Goal: Communication & Community: Answer question/provide support

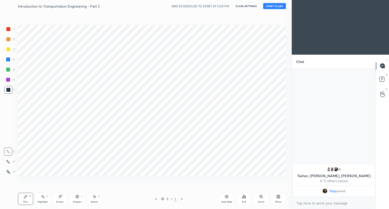
scroll to position [25123, 25029]
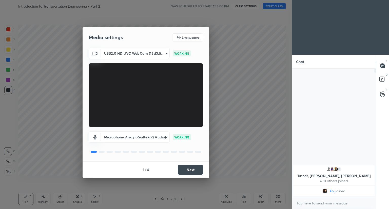
click at [192, 168] on button "Next" at bounding box center [190, 170] width 25 height 10
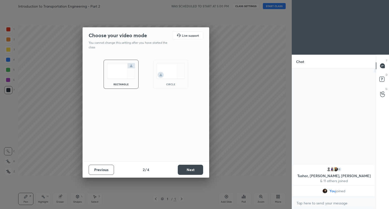
click at [192, 168] on button "Next" at bounding box center [190, 170] width 25 height 10
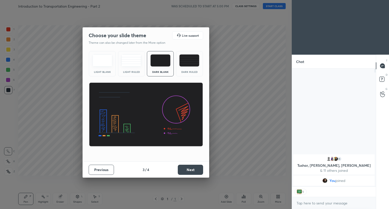
scroll to position [2, 2]
click at [192, 168] on button "Next" at bounding box center [190, 170] width 25 height 10
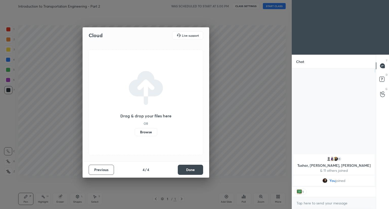
click at [192, 168] on button "Done" at bounding box center [190, 170] width 25 height 10
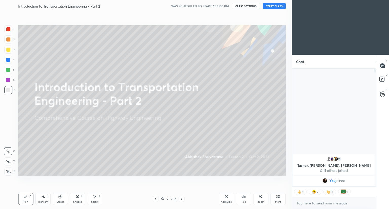
click at [274, 7] on button "START CLASS" at bounding box center [274, 6] width 23 height 6
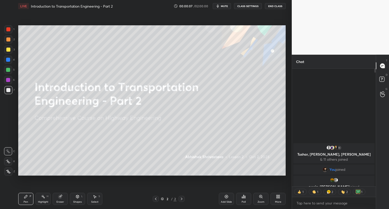
click at [278, 199] on div "More" at bounding box center [277, 199] width 15 height 12
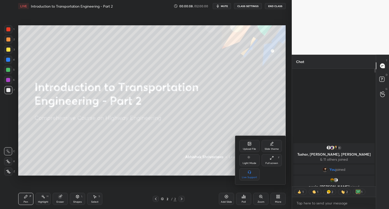
type textarea "x"
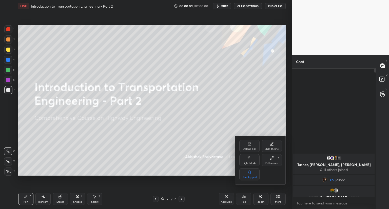
click at [249, 147] on div "Upload File" at bounding box center [249, 146] width 20 height 12
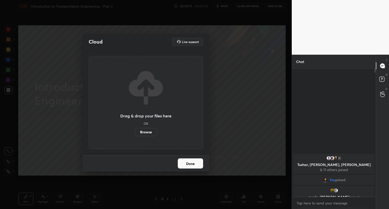
click at [146, 134] on label "Browse" at bounding box center [146, 132] width 23 height 8
click at [135, 134] on input "Browse" at bounding box center [135, 132] width 0 height 8
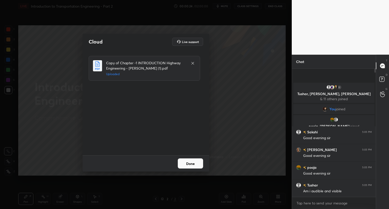
click at [188, 166] on button "Done" at bounding box center [190, 163] width 25 height 10
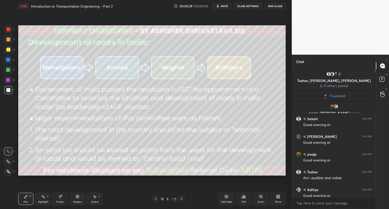
click at [155, 197] on icon at bounding box center [156, 199] width 4 height 4
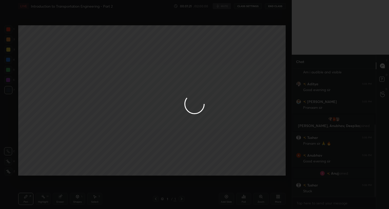
scroll to position [117, 0]
click at [204, 129] on div at bounding box center [194, 104] width 389 height 209
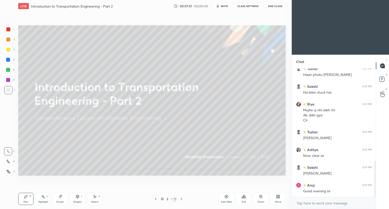
scroll to position [329, 0]
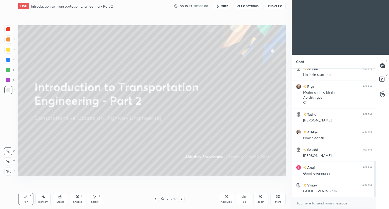
click at [92, 179] on div "Setting up your live class Poll for secs No correct answer Start poll" at bounding box center [151, 100] width 271 height 177
click at [163, 199] on icon at bounding box center [162, 198] width 3 height 3
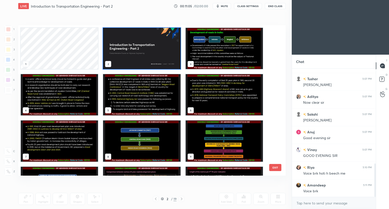
scroll to position [382, 0]
click at [163, 199] on icon at bounding box center [162, 198] width 3 height 3
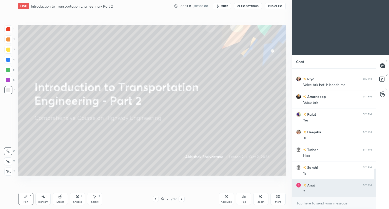
scroll to position [471, 0]
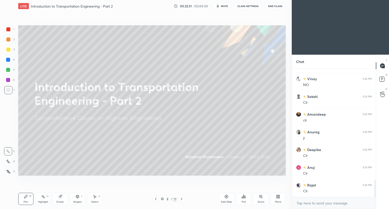
scroll to position [892, 0]
click at [10, 30] on div at bounding box center [8, 29] width 4 height 4
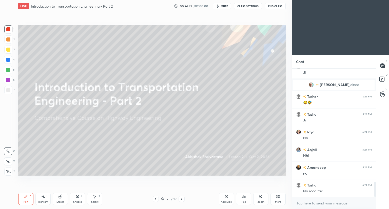
scroll to position [976, 0]
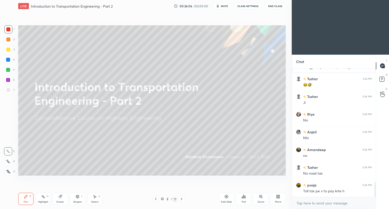
click at [161, 199] on icon at bounding box center [162, 198] width 3 height 3
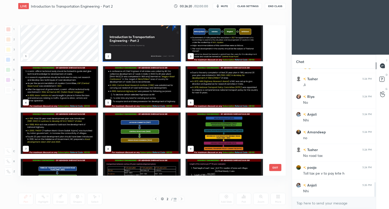
scroll to position [0, 0]
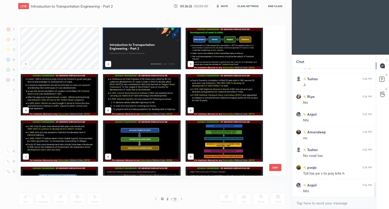
click at [171, 62] on img "grid" at bounding box center [141, 48] width 77 height 41
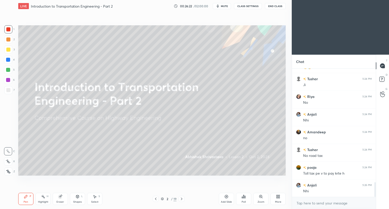
click at [172, 63] on img "grid" at bounding box center [141, 48] width 77 height 41
click at [172, 65] on img "grid" at bounding box center [141, 48] width 77 height 41
click at [163, 199] on icon at bounding box center [162, 199] width 3 height 1
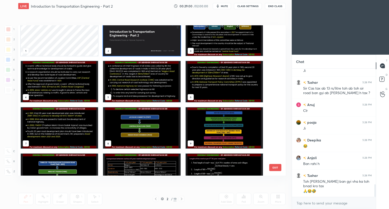
scroll to position [1202, 0]
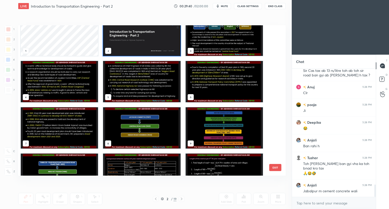
click at [159, 39] on img "grid" at bounding box center [141, 35] width 77 height 41
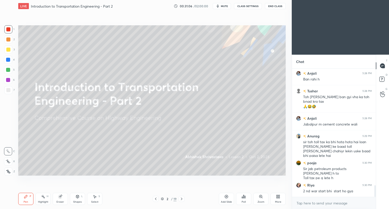
scroll to position [1287, 0]
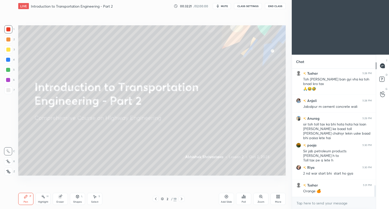
click at [162, 199] on icon at bounding box center [162, 198] width 3 height 3
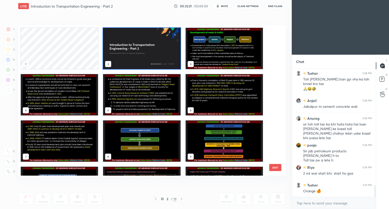
scroll to position [149, 265]
click at [161, 199] on icon at bounding box center [162, 198] width 3 height 3
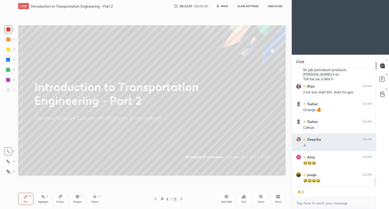
scroll to position [127, 82]
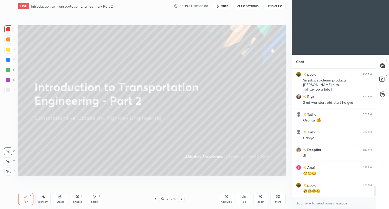
click at [164, 199] on div "2 / 19" at bounding box center [169, 199] width 16 height 5
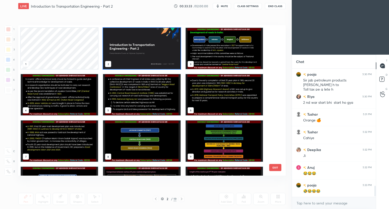
scroll to position [149, 265]
click at [171, 61] on img "grid" at bounding box center [141, 48] width 77 height 41
click at [173, 60] on img "grid" at bounding box center [141, 48] width 77 height 41
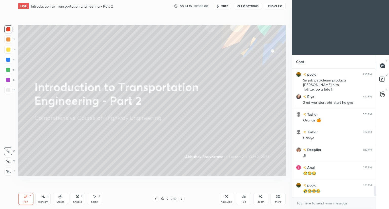
click at [162, 197] on div "2 / 19" at bounding box center [169, 199] width 16 height 5
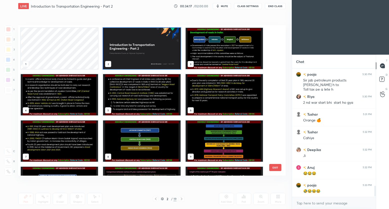
drag, startPoint x: 274, startPoint y: 82, endPoint x: 275, endPoint y: 86, distance: 3.6
click at [273, 89] on div "1 2 3 4 5 6 7 8 9 10 11 12 13 14 15" at bounding box center [147, 100] width 258 height 150
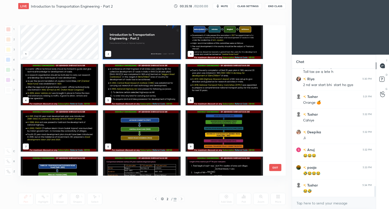
scroll to position [0, 0]
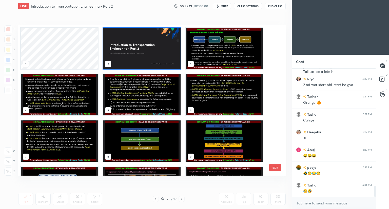
click at [162, 59] on img "grid" at bounding box center [141, 48] width 77 height 41
click at [163, 60] on img "grid" at bounding box center [141, 48] width 77 height 41
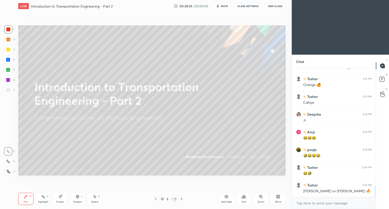
scroll to position [1405, 0]
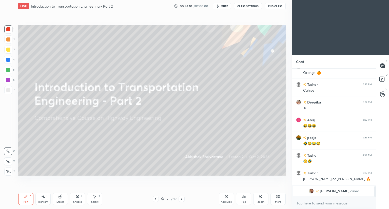
click at [163, 198] on icon at bounding box center [162, 198] width 3 height 3
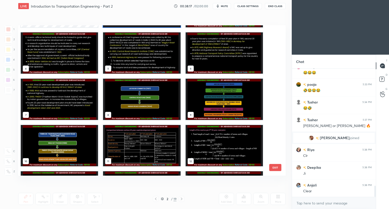
scroll to position [1336, 0]
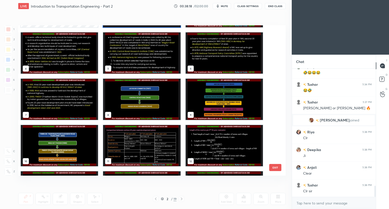
drag, startPoint x: 276, startPoint y: 89, endPoint x: 274, endPoint y: 79, distance: 9.8
click at [277, 68] on div "1 2 3 4 5 6 7 8 9 10 11 12 13 14 15 16 17 18 EXIT" at bounding box center [151, 100] width 267 height 150
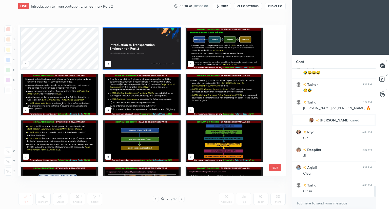
drag, startPoint x: 154, startPoint y: 60, endPoint x: 155, endPoint y: 62, distance: 2.7
click at [154, 61] on img "grid" at bounding box center [141, 48] width 77 height 41
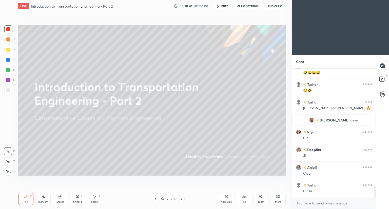
click at [157, 63] on img "grid" at bounding box center [141, 48] width 77 height 41
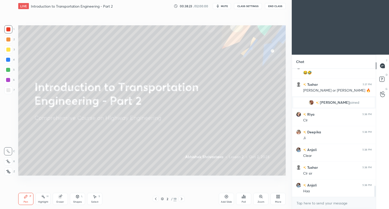
scroll to position [1371, 0]
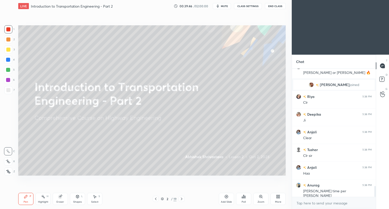
drag, startPoint x: 160, startPoint y: 199, endPoint x: 163, endPoint y: 196, distance: 4.3
click at [161, 200] on icon at bounding box center [162, 198] width 3 height 3
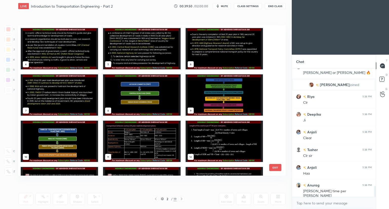
scroll to position [47, 0]
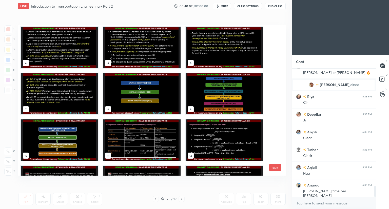
drag, startPoint x: 274, startPoint y: 75, endPoint x: 274, endPoint y: 71, distance: 4.1
click at [274, 71] on div "4 5 6 7 8 9 10 11 12 13 14 15 16 17 18" at bounding box center [147, 100] width 258 height 150
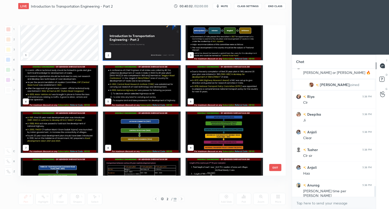
scroll to position [0, 0]
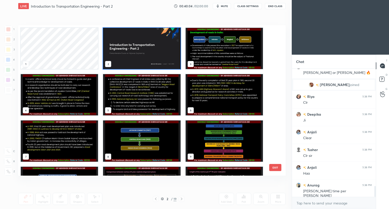
click at [152, 52] on img "grid" at bounding box center [141, 48] width 77 height 41
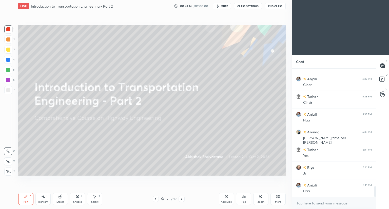
scroll to position [1442, 0]
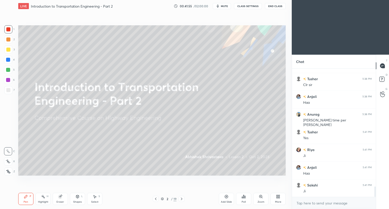
drag, startPoint x: 162, startPoint y: 198, endPoint x: 175, endPoint y: 189, distance: 15.9
click at [162, 198] on icon at bounding box center [162, 198] width 3 height 3
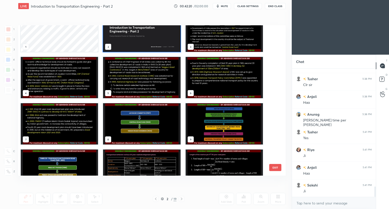
scroll to position [0, 0]
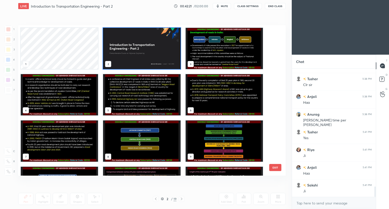
click at [169, 57] on img "grid" at bounding box center [141, 48] width 77 height 41
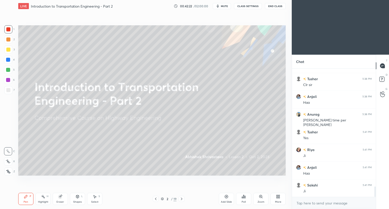
click at [171, 59] on img "grid" at bounding box center [141, 48] width 77 height 41
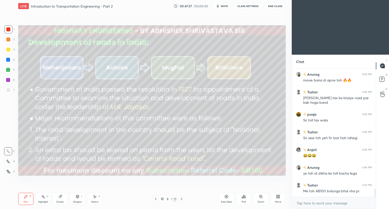
scroll to position [1856, 0]
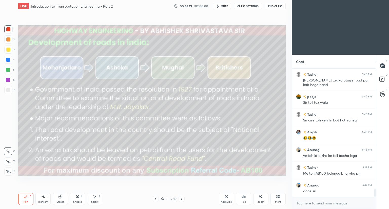
click at [83, 200] on div "Shapes L" at bounding box center [77, 199] width 15 height 12
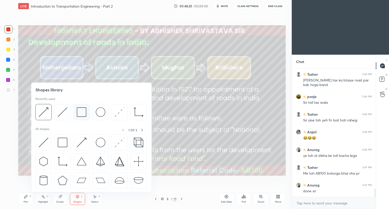
click at [83, 115] on img at bounding box center [82, 112] width 10 height 10
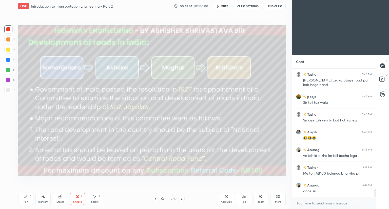
drag, startPoint x: 9, startPoint y: 50, endPoint x: 13, endPoint y: 71, distance: 21.7
click at [9, 51] on div at bounding box center [8, 50] width 4 height 4
click at [26, 198] on icon at bounding box center [26, 197] width 4 height 4
click at [8, 160] on icon at bounding box center [8, 162] width 5 height 4
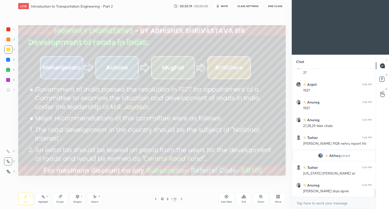
scroll to position [1905, 0]
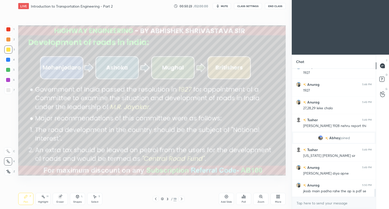
drag, startPoint x: 61, startPoint y: 199, endPoint x: 65, endPoint y: 194, distance: 6.3
click at [63, 196] on div "Eraser" at bounding box center [60, 199] width 15 height 12
click at [29, 199] on div "Pen P" at bounding box center [25, 199] width 15 height 12
drag, startPoint x: 62, startPoint y: 199, endPoint x: 65, endPoint y: 194, distance: 5.7
click at [62, 199] on div "Eraser" at bounding box center [60, 199] width 15 height 12
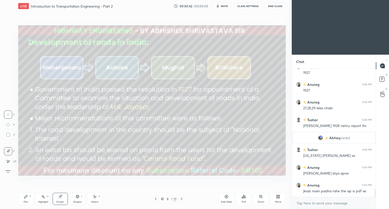
click at [25, 199] on div "Pen P" at bounding box center [25, 199] width 15 height 12
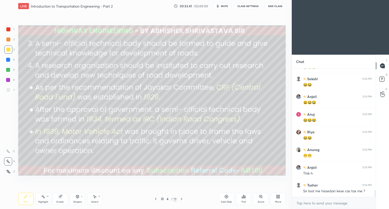
scroll to position [2268, 0]
click at [76, 197] on div "Shapes L" at bounding box center [77, 199] width 15 height 12
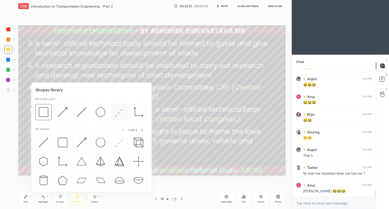
click at [120, 113] on img at bounding box center [120, 112] width 10 height 10
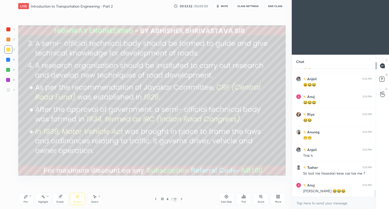
scroll to position [2286, 0]
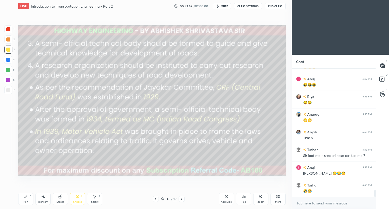
drag, startPoint x: 26, startPoint y: 199, endPoint x: 28, endPoint y: 195, distance: 4.2
click at [26, 198] on div "Pen P" at bounding box center [25, 199] width 15 height 12
click at [9, 30] on div at bounding box center [8, 29] width 4 height 4
drag, startPoint x: 77, startPoint y: 199, endPoint x: 75, endPoint y: 193, distance: 6.5
click at [76, 198] on div "Shapes L" at bounding box center [77, 199] width 15 height 12
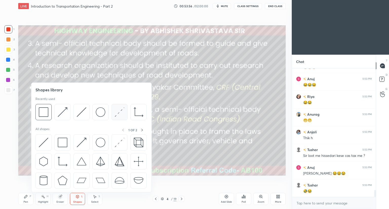
click at [115, 117] on div at bounding box center [119, 112] width 16 height 16
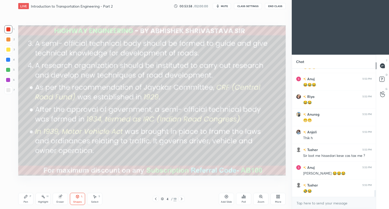
scroll to position [2304, 0]
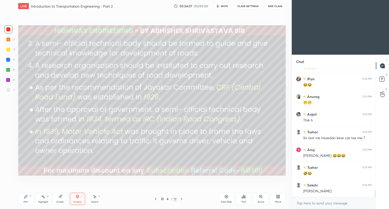
click at [26, 200] on div "Pen P" at bounding box center [25, 199] width 15 height 12
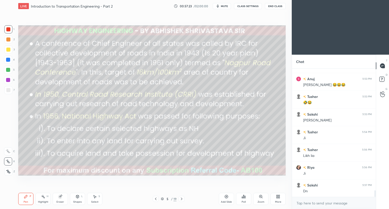
scroll to position [2392, 0]
click at [79, 197] on icon at bounding box center [77, 197] width 4 height 4
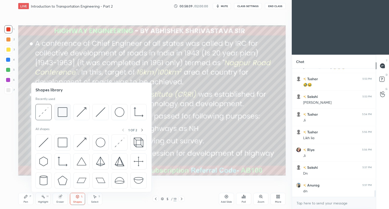
click at [66, 113] on img at bounding box center [63, 112] width 10 height 10
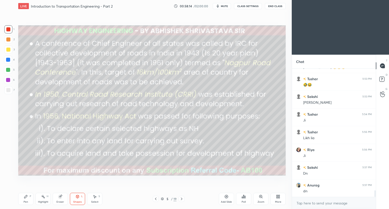
drag, startPoint x: 26, startPoint y: 200, endPoint x: 27, endPoint y: 186, distance: 13.4
click at [26, 199] on div "Pen P" at bounding box center [25, 199] width 15 height 12
click at [7, 90] on div at bounding box center [8, 90] width 4 height 4
click at [77, 197] on icon at bounding box center [77, 197] width 4 height 4
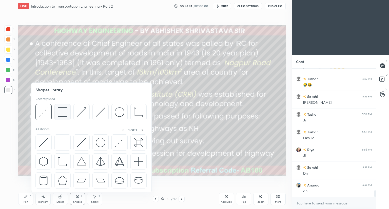
click at [66, 116] on img at bounding box center [63, 112] width 10 height 10
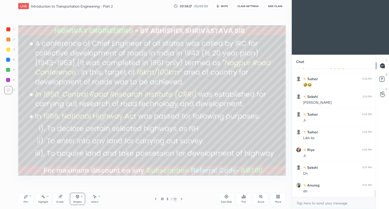
click at [7, 28] on div at bounding box center [8, 29] width 4 height 4
drag, startPoint x: 27, startPoint y: 201, endPoint x: 27, endPoint y: 195, distance: 6.8
click at [27, 201] on div "Pen" at bounding box center [26, 202] width 5 height 3
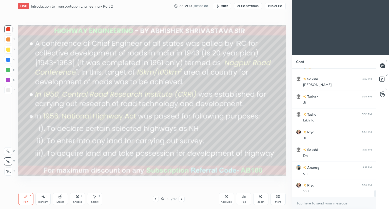
scroll to position [2415, 0]
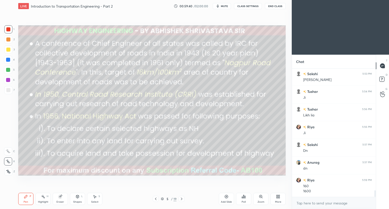
click at [60, 199] on div "Eraser" at bounding box center [60, 199] width 15 height 12
click at [27, 200] on div "Pen P" at bounding box center [25, 199] width 15 height 12
click at [181, 200] on icon at bounding box center [181, 199] width 4 height 4
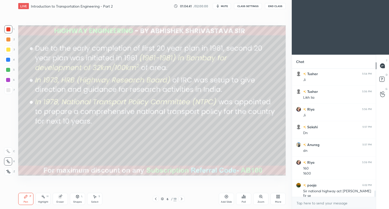
drag, startPoint x: 78, startPoint y: 198, endPoint x: 80, endPoint y: 195, distance: 4.0
click at [78, 198] on icon at bounding box center [77, 196] width 3 height 3
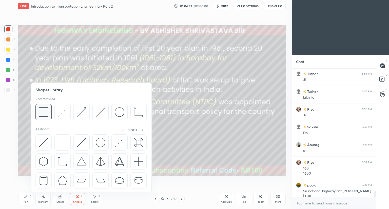
click at [47, 117] on div at bounding box center [43, 112] width 16 height 16
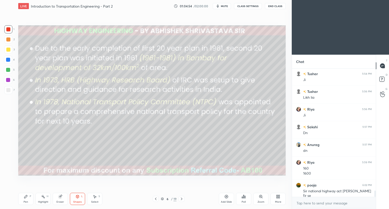
click at [26, 198] on icon at bounding box center [26, 197] width 4 height 4
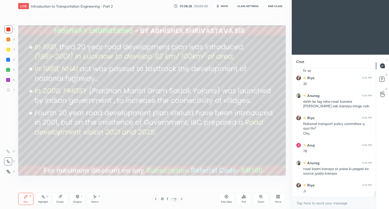
scroll to position [2576, 0]
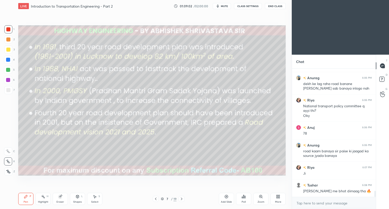
click at [77, 198] on icon at bounding box center [77, 197] width 4 height 4
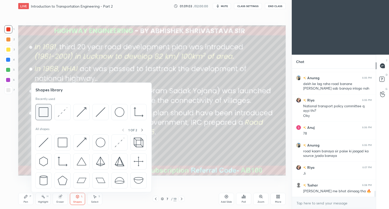
click at [43, 116] on img at bounding box center [44, 112] width 10 height 10
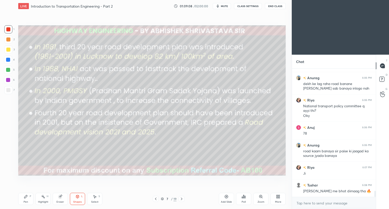
click at [24, 200] on div "Pen P" at bounding box center [25, 199] width 15 height 12
drag, startPoint x: 80, startPoint y: 200, endPoint x: 81, endPoint y: 193, distance: 6.6
click at [80, 200] on div "Shapes L" at bounding box center [77, 199] width 15 height 12
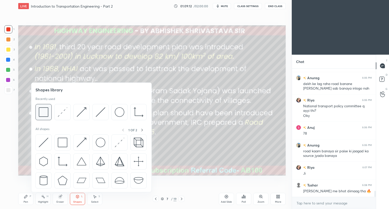
click at [45, 117] on div at bounding box center [43, 112] width 16 height 16
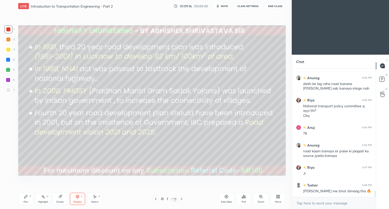
scroll to position [2593, 0]
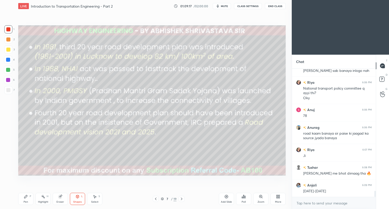
click at [25, 201] on div "Pen" at bounding box center [26, 202] width 5 height 3
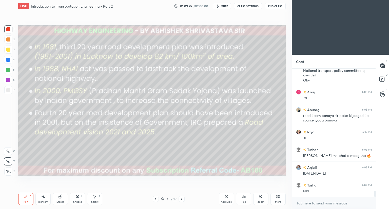
click at [75, 196] on div "Shapes L" at bounding box center [77, 199] width 15 height 12
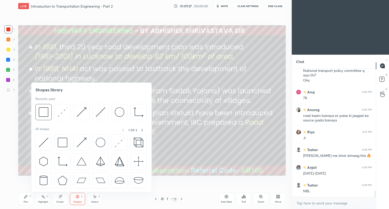
scroll to position [2629, 0]
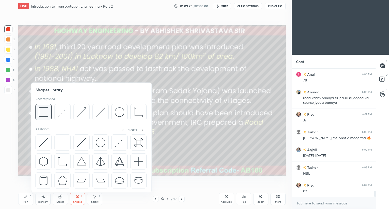
click at [40, 115] on img at bounding box center [44, 112] width 10 height 10
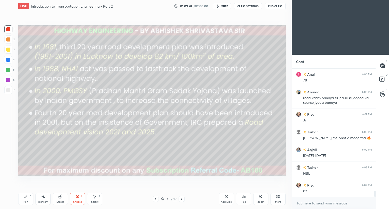
scroll to position [2646, 0]
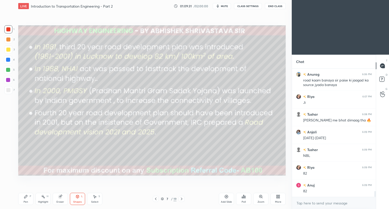
drag, startPoint x: 25, startPoint y: 203, endPoint x: 23, endPoint y: 199, distance: 4.0
click at [25, 202] on div "Pen" at bounding box center [26, 202] width 5 height 3
click at [166, 202] on div "7 / 19" at bounding box center [169, 199] width 32 height 6
click at [163, 199] on icon at bounding box center [162, 198] width 3 height 3
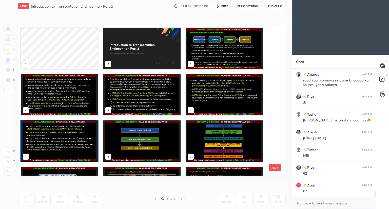
scroll to position [149, 265]
click at [206, 103] on img "grid" at bounding box center [223, 94] width 77 height 41
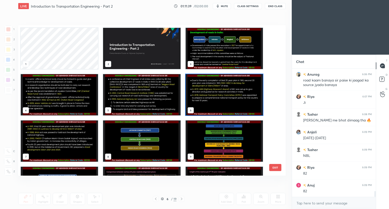
click at [207, 104] on img "grid" at bounding box center [223, 94] width 77 height 41
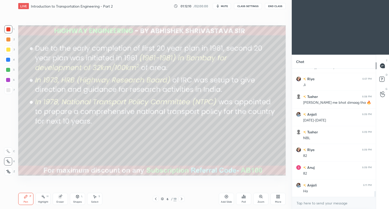
scroll to position [2682, 0]
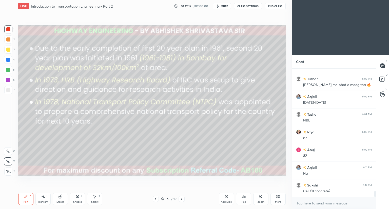
click at [59, 198] on div "Eraser" at bounding box center [60, 199] width 15 height 12
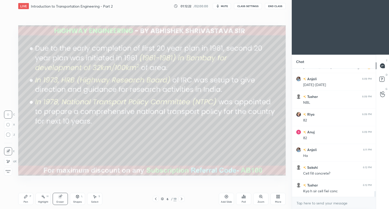
click at [27, 198] on icon at bounding box center [26, 197] width 4 height 4
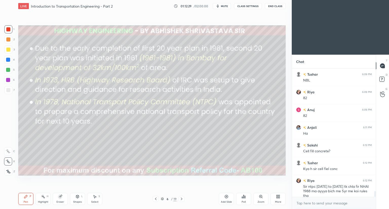
click at [180, 199] on icon at bounding box center [181, 199] width 4 height 4
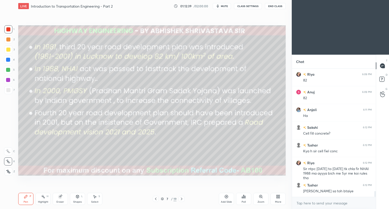
scroll to position [2752, 0]
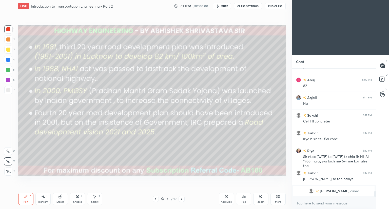
click at [155, 198] on icon at bounding box center [156, 199] width 4 height 4
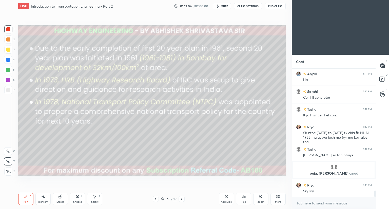
scroll to position [2547, 0]
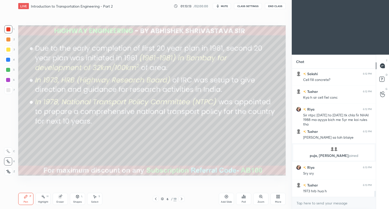
click at [180, 199] on icon at bounding box center [181, 199] width 4 height 4
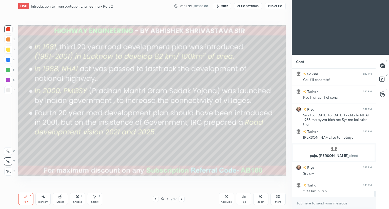
drag, startPoint x: 163, startPoint y: 199, endPoint x: 170, endPoint y: 191, distance: 10.9
click at [163, 199] on icon at bounding box center [162, 199] width 3 height 1
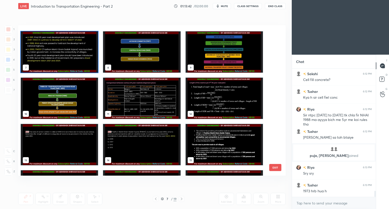
scroll to position [101, 0]
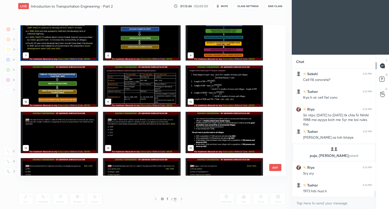
click at [231, 122] on img "grid" at bounding box center [223, 132] width 77 height 41
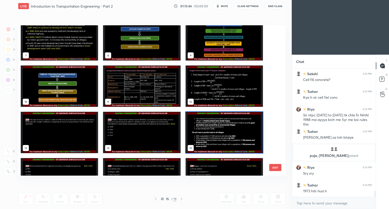
click at [232, 123] on img "grid" at bounding box center [223, 132] width 77 height 41
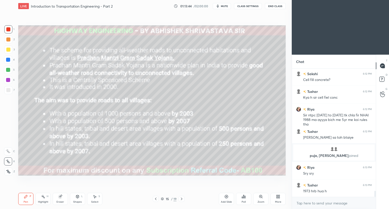
click at [232, 123] on img "grid" at bounding box center [223, 132] width 77 height 41
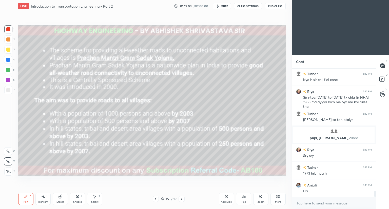
drag, startPoint x: 163, startPoint y: 199, endPoint x: 168, endPoint y: 193, distance: 7.9
click at [163, 199] on icon at bounding box center [162, 198] width 3 height 3
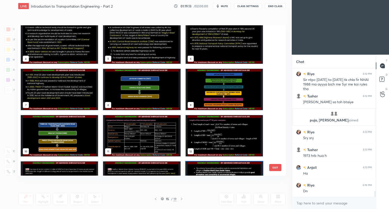
scroll to position [2600, 0]
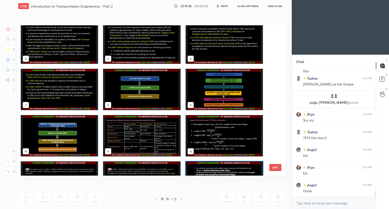
click at [52, 88] on img "grid" at bounding box center [59, 89] width 77 height 41
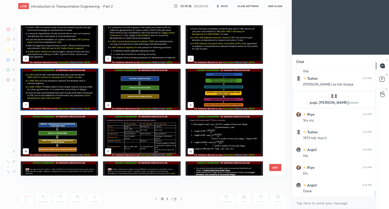
click at [57, 92] on img "grid" at bounding box center [59, 89] width 77 height 41
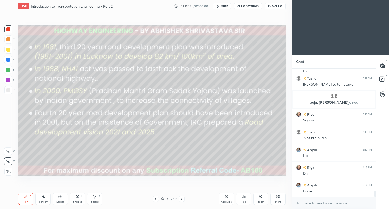
click at [58, 94] on img "grid" at bounding box center [59, 89] width 77 height 41
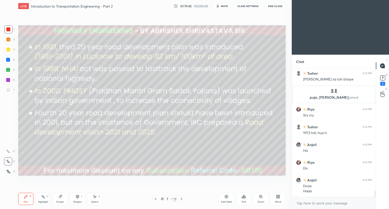
scroll to position [2627, 0]
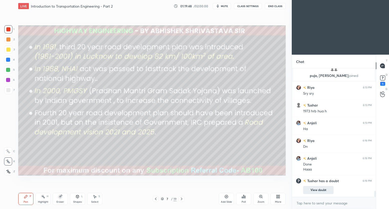
click at [311, 189] on button "View doubt" at bounding box center [318, 190] width 30 height 8
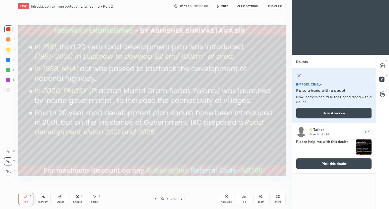
click at [316, 166] on button "Pick this doubt" at bounding box center [334, 163] width 76 height 11
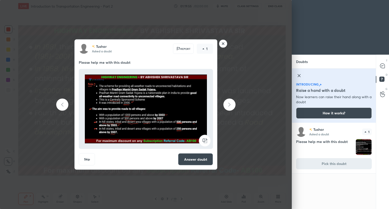
click at [223, 43] on rect at bounding box center [223, 44] width 8 height 8
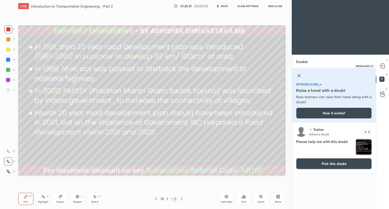
click at [383, 67] on icon at bounding box center [382, 66] width 5 height 5
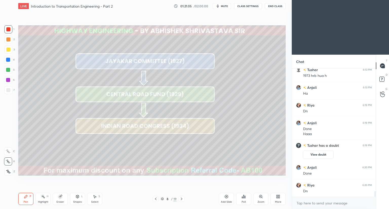
scroll to position [2669, 0]
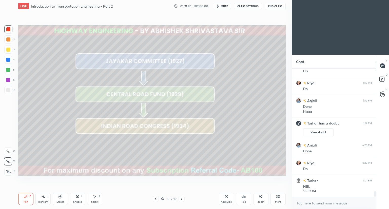
click at [26, 198] on icon at bounding box center [26, 197] width 4 height 4
drag, startPoint x: 7, startPoint y: 88, endPoint x: 12, endPoint y: 88, distance: 5.3
click at [8, 88] on div at bounding box center [8, 90] width 4 height 4
click at [7, 171] on icon at bounding box center [8, 172] width 5 height 4
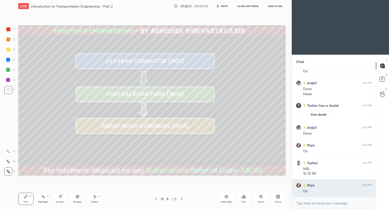
click at [297, 186] on img "grid" at bounding box center [298, 185] width 5 height 5
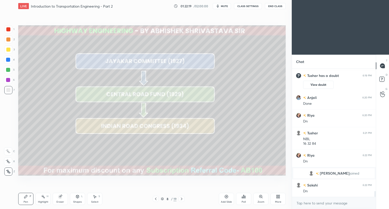
scroll to position [2647, 0]
click at [181, 199] on icon at bounding box center [181, 199] width 4 height 4
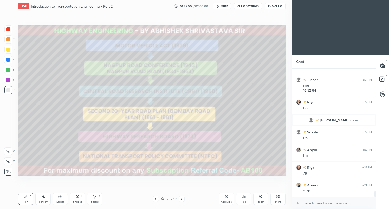
scroll to position [2718, 0]
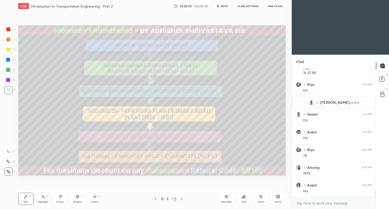
click at [181, 198] on icon at bounding box center [181, 199] width 4 height 4
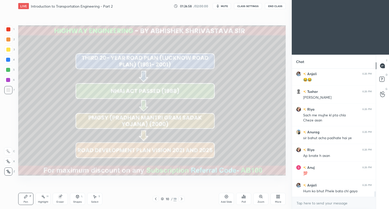
scroll to position [2918, 0]
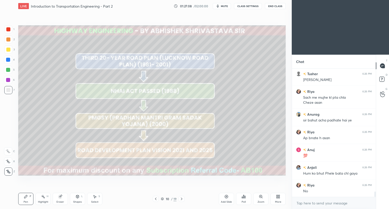
click at [163, 198] on icon at bounding box center [162, 198] width 3 height 3
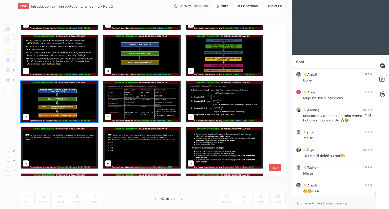
scroll to position [3100, 0]
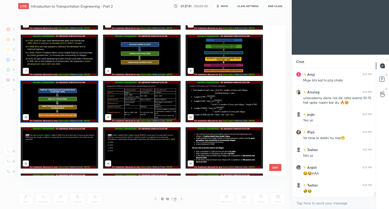
click at [142, 116] on img "grid" at bounding box center [141, 101] width 77 height 41
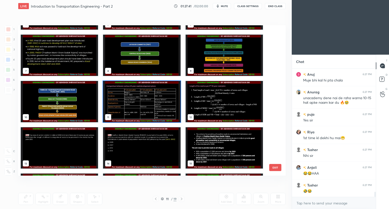
click at [142, 116] on img "grid" at bounding box center [141, 101] width 77 height 41
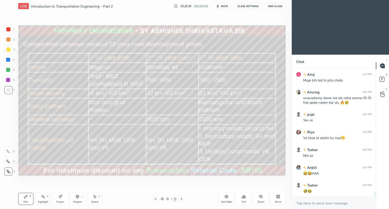
click at [142, 116] on img "grid" at bounding box center [141, 101] width 77 height 41
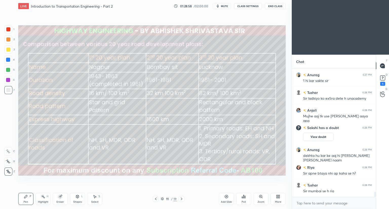
scroll to position [3070, 0]
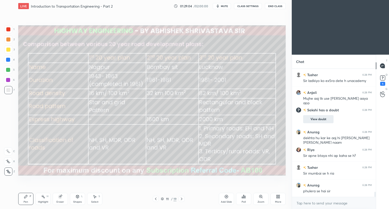
click at [318, 121] on button "View doubt" at bounding box center [318, 119] width 30 height 8
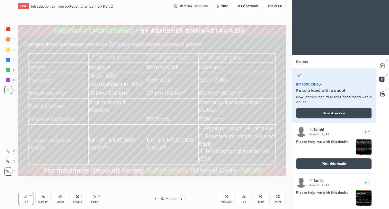
click at [310, 165] on button "Pick this doubt" at bounding box center [334, 163] width 76 height 11
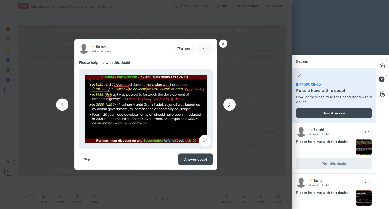
click at [223, 43] on rect at bounding box center [223, 44] width 8 height 8
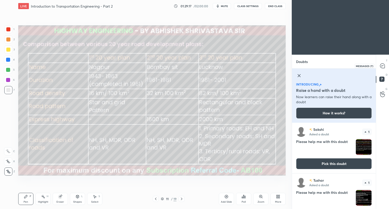
click at [383, 66] on icon at bounding box center [382, 66] width 5 height 5
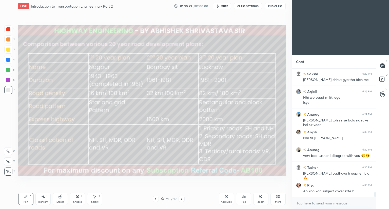
scroll to position [3361, 0]
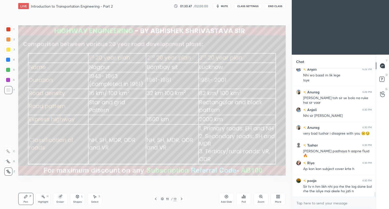
click at [163, 199] on icon at bounding box center [162, 198] width 3 height 1
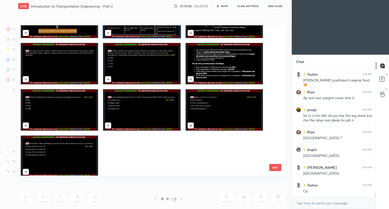
scroll to position [3449, 0]
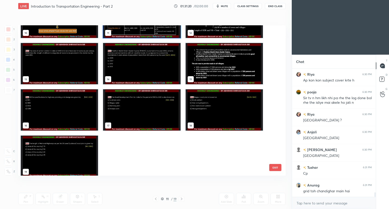
click at [172, 33] on img "grid" at bounding box center [141, 17] width 77 height 41
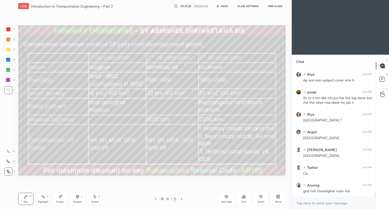
click at [172, 34] on img "grid" at bounding box center [141, 17] width 77 height 41
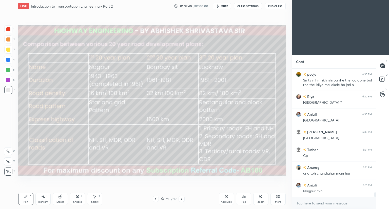
drag, startPoint x: 8, startPoint y: 151, endPoint x: 16, endPoint y: 151, distance: 8.4
click at [8, 151] on icon at bounding box center [8, 152] width 5 height 4
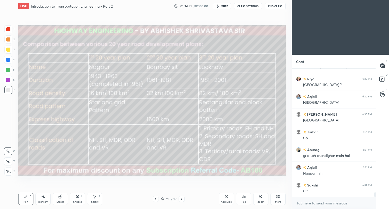
scroll to position [3503, 0]
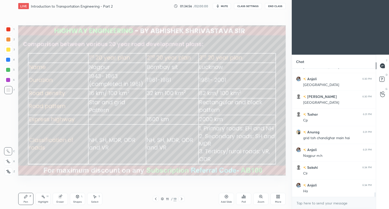
click at [8, 50] on div at bounding box center [8, 50] width 4 height 4
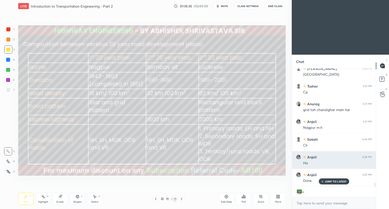
scroll to position [3548, 0]
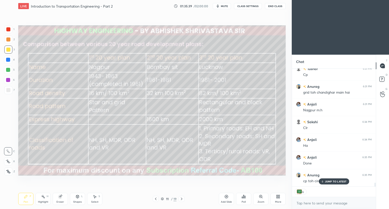
click at [344, 180] on p "JUMP TO LATEST" at bounding box center [336, 181] width 22 height 3
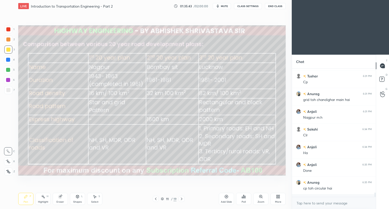
scroll to position [127, 82]
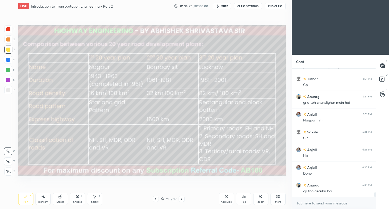
click at [62, 198] on div "Eraser" at bounding box center [60, 199] width 15 height 12
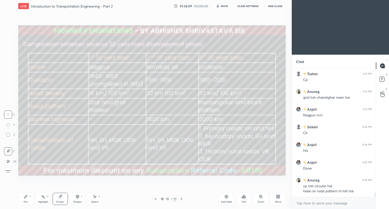
click at [161, 199] on icon at bounding box center [162, 198] width 3 height 3
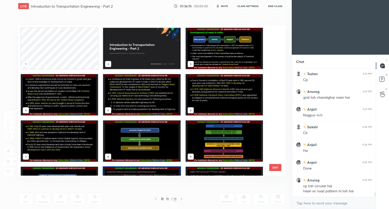
scroll to position [149, 265]
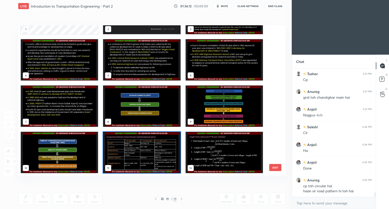
click at [162, 200] on icon at bounding box center [162, 199] width 3 height 1
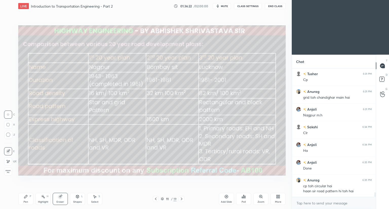
click at [27, 198] on icon at bounding box center [26, 197] width 4 height 4
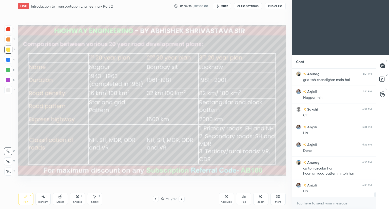
drag, startPoint x: 62, startPoint y: 198, endPoint x: 72, endPoint y: 176, distance: 24.1
click at [62, 196] on div "Eraser" at bounding box center [60, 199] width 15 height 12
click at [218, 43] on div "Setting up your live class Poll for secs No correct answer Start poll" at bounding box center [151, 100] width 271 height 177
drag, startPoint x: 60, startPoint y: 199, endPoint x: 64, endPoint y: 193, distance: 7.2
click at [60, 199] on div "Eraser" at bounding box center [60, 199] width 15 height 12
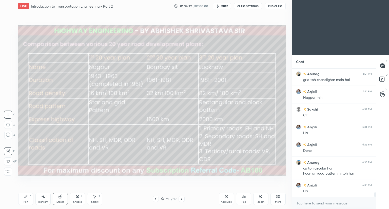
drag, startPoint x: 28, startPoint y: 198, endPoint x: 35, endPoint y: 186, distance: 14.0
click at [28, 198] on div "Pen P" at bounding box center [25, 199] width 15 height 12
click at [26, 198] on icon at bounding box center [26, 197] width 4 height 4
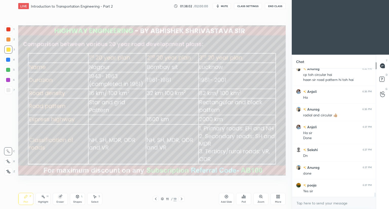
scroll to position [3672, 0]
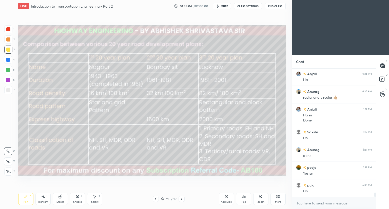
click at [183, 199] on div at bounding box center [181, 199] width 6 height 6
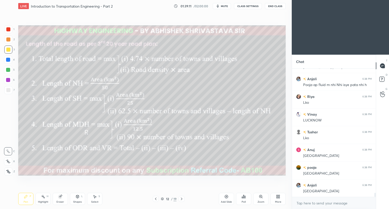
scroll to position [3885, 0]
click at [62, 197] on div "Eraser" at bounding box center [60, 199] width 15 height 12
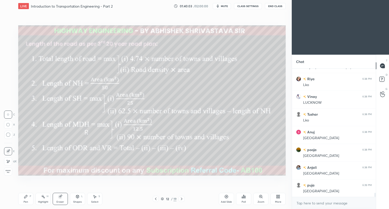
drag, startPoint x: 28, startPoint y: 201, endPoint x: 29, endPoint y: 197, distance: 3.7
click at [29, 200] on div "Pen P" at bounding box center [25, 199] width 15 height 12
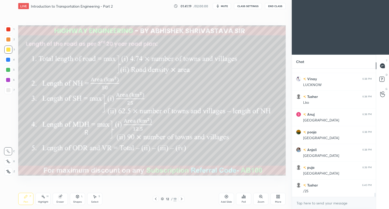
drag, startPoint x: 61, startPoint y: 199, endPoint x: 71, endPoint y: 179, distance: 22.4
click at [62, 196] on div "Eraser" at bounding box center [60, 199] width 15 height 12
click at [27, 201] on div "Pen" at bounding box center [26, 202] width 5 height 3
drag, startPoint x: 10, startPoint y: 171, endPoint x: 17, endPoint y: 171, distance: 7.1
click at [9, 171] on icon at bounding box center [8, 172] width 5 height 4
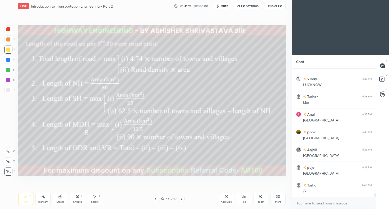
drag, startPoint x: 59, startPoint y: 198, endPoint x: 61, endPoint y: 196, distance: 3.6
click at [59, 198] on icon at bounding box center [59, 196] width 3 height 3
drag, startPoint x: 29, startPoint y: 198, endPoint x: 30, endPoint y: 195, distance: 3.1
click at [29, 198] on div "Pen P" at bounding box center [25, 199] width 15 height 12
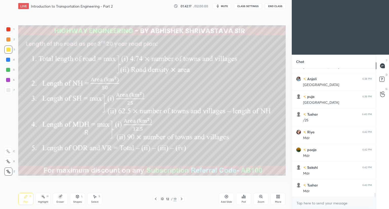
scroll to position [3991, 0]
click at [163, 199] on icon at bounding box center [162, 198] width 3 height 3
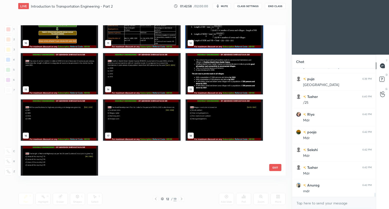
scroll to position [4009, 0]
click at [53, 75] on img "grid" at bounding box center [59, 73] width 77 height 41
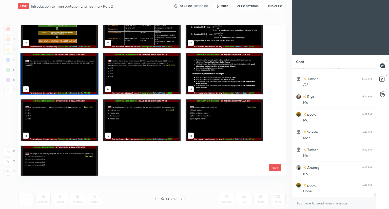
click at [53, 78] on img "grid" at bounding box center [59, 73] width 77 height 41
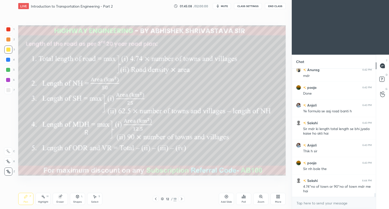
scroll to position [4124, 0]
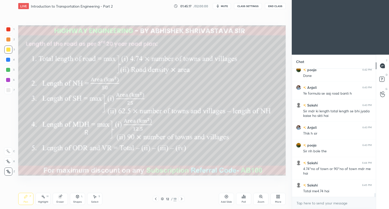
click at [182, 199] on icon at bounding box center [181, 199] width 4 height 4
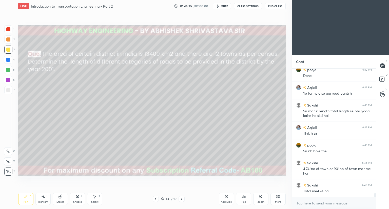
click at [189, 181] on div "Setting up your live class Poll for secs No correct answer Start poll" at bounding box center [151, 100] width 271 height 177
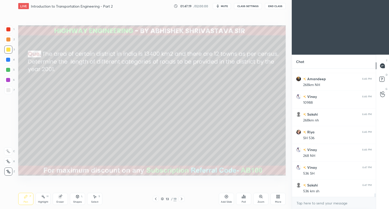
scroll to position [4443, 0]
click at [8, 160] on icon at bounding box center [8, 161] width 4 height 3
click at [7, 152] on icon at bounding box center [8, 152] width 5 height 4
click at [7, 162] on icon at bounding box center [8, 162] width 5 height 4
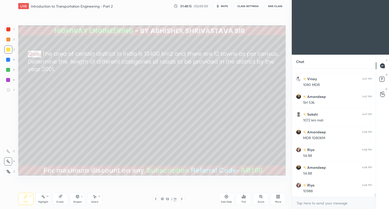
scroll to position [4602, 0]
click at [9, 150] on icon at bounding box center [8, 152] width 5 height 4
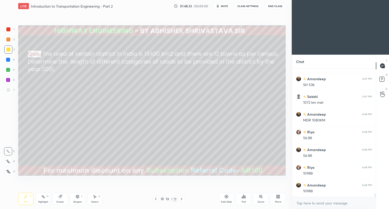
click at [9, 162] on icon at bounding box center [8, 161] width 4 height 3
click at [163, 198] on icon at bounding box center [162, 198] width 3 height 3
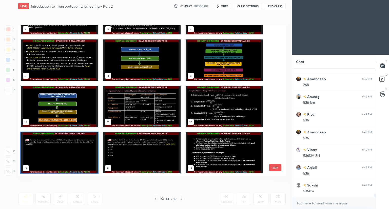
scroll to position [149, 265]
click at [162, 199] on icon at bounding box center [162, 198] width 3 height 3
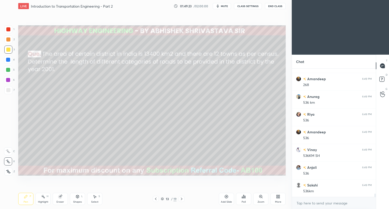
scroll to position [0, 0]
click at [226, 196] on icon at bounding box center [226, 197] width 2 height 2
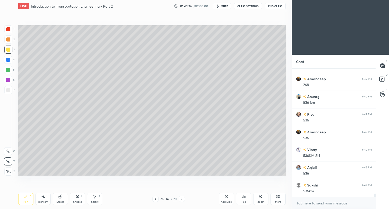
scroll to position [4850, 0]
click at [156, 200] on icon at bounding box center [155, 199] width 4 height 4
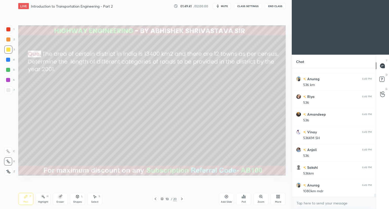
click at [155, 198] on icon at bounding box center [155, 199] width 4 height 4
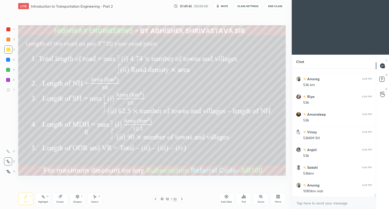
click at [182, 198] on icon at bounding box center [182, 199] width 4 height 4
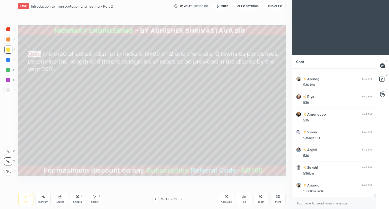
drag, startPoint x: 59, startPoint y: 198, endPoint x: 77, endPoint y: 178, distance: 27.4
click at [60, 197] on icon at bounding box center [60, 197] width 4 height 4
drag, startPoint x: 26, startPoint y: 199, endPoint x: 32, endPoint y: 193, distance: 8.2
click at [27, 199] on div "Pen P" at bounding box center [25, 199] width 15 height 12
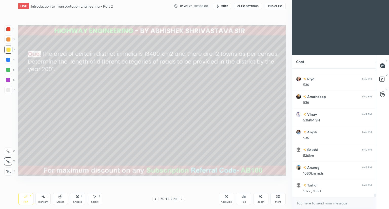
click at [226, 7] on span "mute" at bounding box center [224, 6] width 7 height 4
click at [155, 198] on icon at bounding box center [155, 199] width 4 height 4
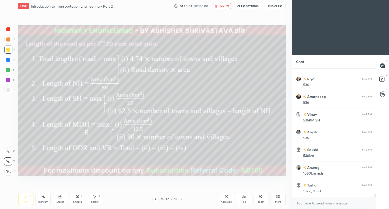
scroll to position [4885, 0]
click at [239, 25] on div "Setting up your live class Poll for secs No correct answer Start poll" at bounding box center [151, 100] width 271 height 177
drag, startPoint x: 222, startPoint y: 4, endPoint x: 219, endPoint y: 10, distance: 6.8
click at [222, 5] on button "unmute" at bounding box center [222, 6] width 18 height 6
click at [181, 198] on icon at bounding box center [182, 199] width 4 height 4
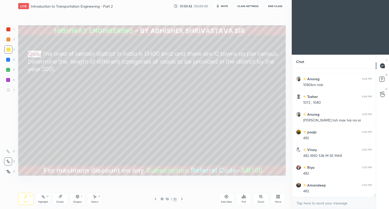
scroll to position [4974, 0]
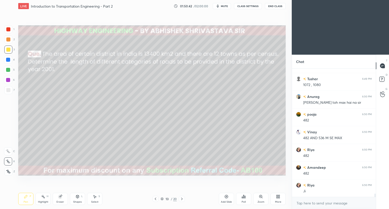
click at [156, 199] on icon at bounding box center [155, 199] width 4 height 4
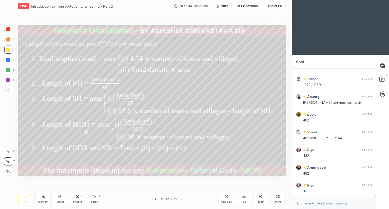
click at [182, 198] on icon at bounding box center [182, 199] width 4 height 4
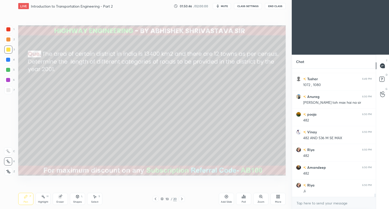
drag, startPoint x: 180, startPoint y: 199, endPoint x: 174, endPoint y: 185, distance: 15.1
click at [181, 199] on icon at bounding box center [182, 199] width 4 height 4
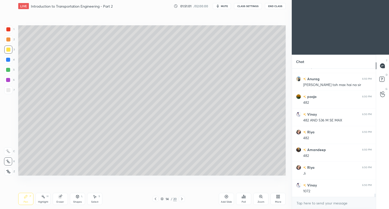
scroll to position [5009, 0]
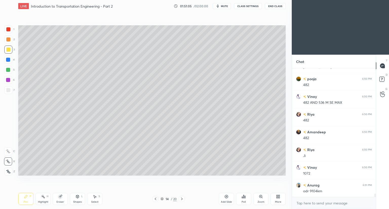
drag, startPoint x: 59, startPoint y: 199, endPoint x: 65, endPoint y: 183, distance: 17.2
click at [59, 199] on div "Eraser" at bounding box center [60, 199] width 15 height 12
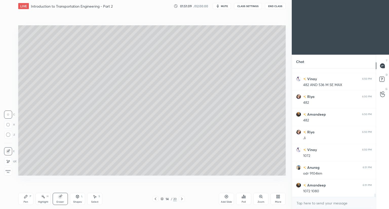
click at [25, 198] on icon at bounding box center [25, 196] width 3 height 3
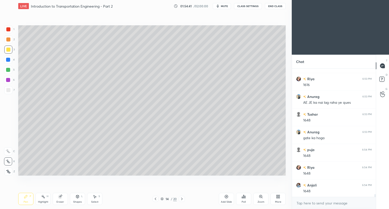
scroll to position [2, 2]
click at [229, 7] on button "mute" at bounding box center [222, 6] width 18 height 6
type textarea "x"
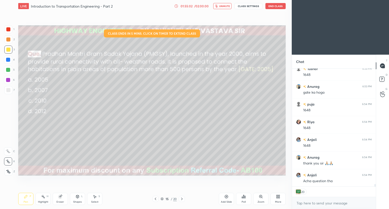
scroll to position [5645, 0]
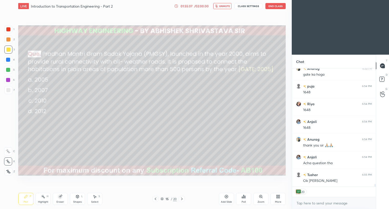
type textarea "x"
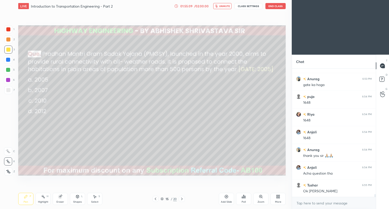
scroll to position [5639, 0]
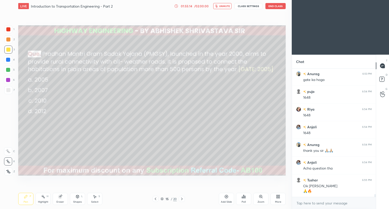
click at [244, 198] on icon at bounding box center [243, 197] width 4 height 4
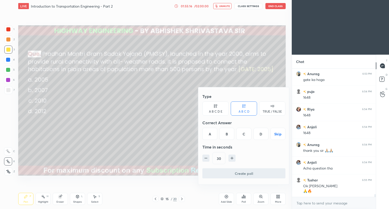
click at [224, 136] on div "B" at bounding box center [226, 134] width 15 height 12
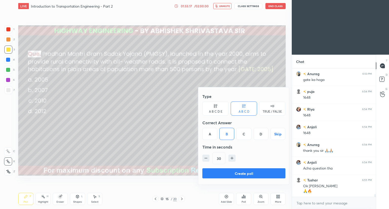
click at [204, 157] on icon "button" at bounding box center [205, 158] width 5 height 5
click at [232, 156] on icon "button" at bounding box center [231, 158] width 5 height 5
type input "30"
click at [216, 175] on button "Create poll" at bounding box center [243, 173] width 83 height 10
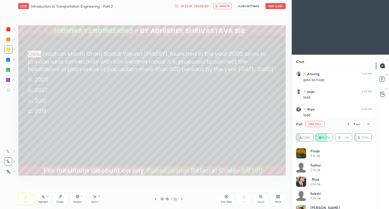
scroll to position [24, 0]
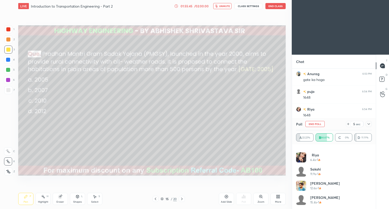
click at [162, 200] on icon at bounding box center [161, 198] width 3 height 3
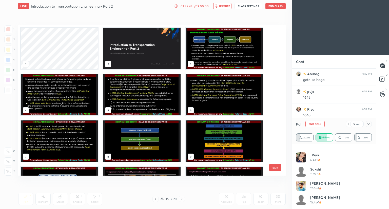
scroll to position [149, 265]
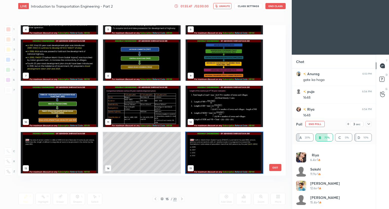
click at [164, 198] on div "15 / 20" at bounding box center [168, 199] width 16 height 5
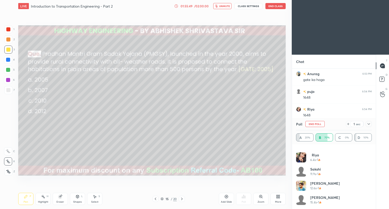
click at [182, 200] on icon at bounding box center [182, 199] width 4 height 4
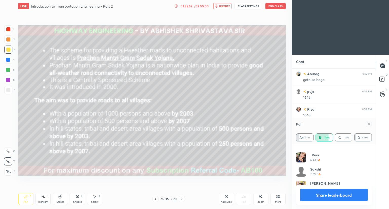
click at [153, 201] on div at bounding box center [155, 199] width 6 height 6
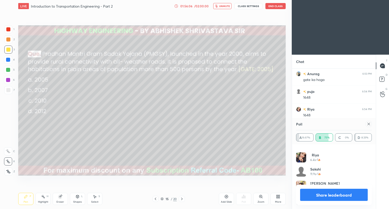
scroll to position [5688, 0]
click at [366, 126] on div at bounding box center [368, 124] width 6 height 6
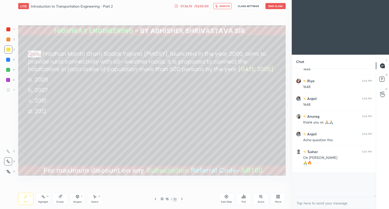
scroll to position [81, 82]
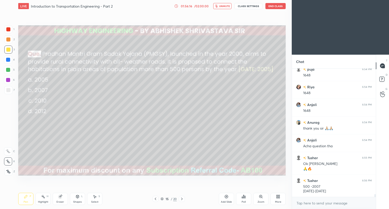
click at [224, 5] on span "unmute" at bounding box center [224, 6] width 11 height 4
click at [181, 198] on icon at bounding box center [182, 199] width 4 height 4
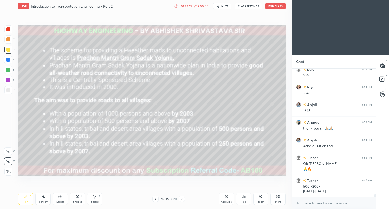
click at [227, 5] on span "mute" at bounding box center [224, 6] width 7 height 4
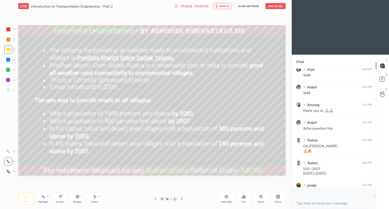
scroll to position [5679, 0]
click at [181, 200] on icon at bounding box center [182, 199] width 4 height 4
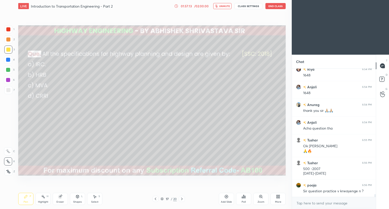
click at [217, 7] on icon "button" at bounding box center [216, 6] width 3 height 3
click at [242, 197] on icon at bounding box center [243, 197] width 4 height 4
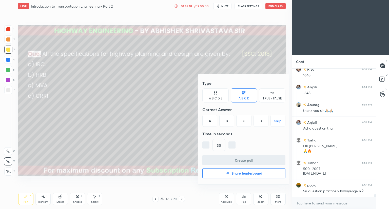
drag, startPoint x: 210, startPoint y: 119, endPoint x: 210, endPoint y: 131, distance: 11.6
click at [210, 120] on div "A" at bounding box center [209, 121] width 15 height 12
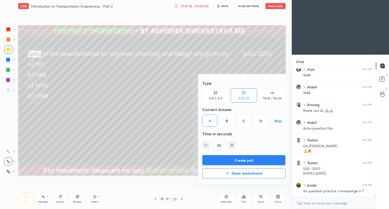
click at [213, 157] on button "Create poll" at bounding box center [243, 160] width 83 height 10
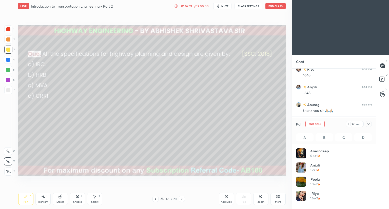
scroll to position [59, 74]
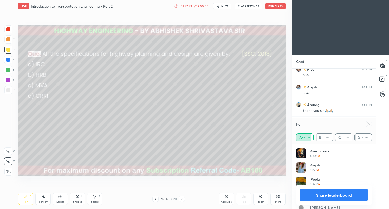
click at [369, 124] on icon at bounding box center [368, 124] width 4 height 4
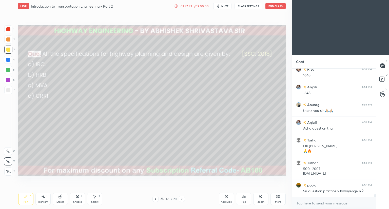
scroll to position [2, 2]
click at [181, 199] on icon at bounding box center [182, 199] width 4 height 4
click at [244, 197] on icon at bounding box center [243, 197] width 4 height 4
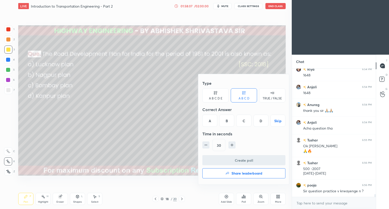
click at [245, 122] on div "C" at bounding box center [243, 121] width 15 height 12
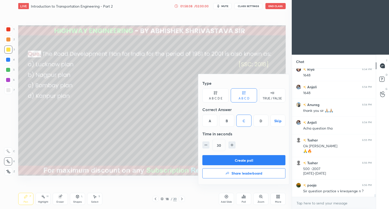
click at [216, 160] on button "Create poll" at bounding box center [243, 160] width 83 height 10
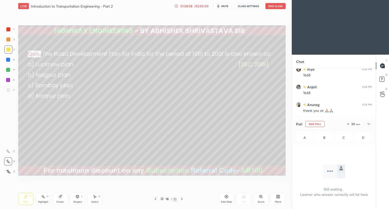
scroll to position [107, 82]
click at [367, 123] on icon at bounding box center [368, 124] width 4 height 4
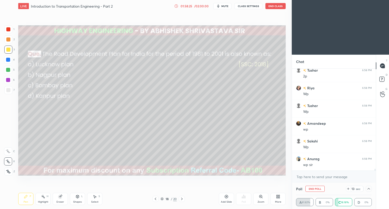
click at [309, 189] on button "End Poll" at bounding box center [314, 189] width 19 height 6
type textarea "x"
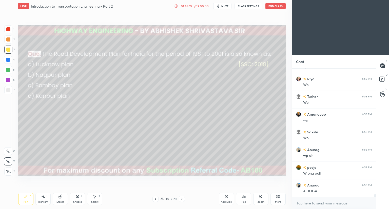
click at [242, 202] on div "Poll" at bounding box center [243, 202] width 4 height 3
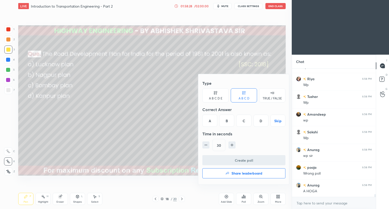
click at [204, 124] on div "A" at bounding box center [209, 121] width 15 height 12
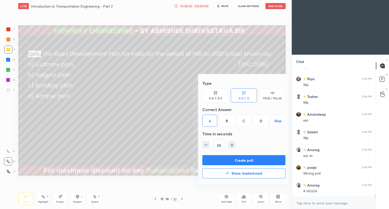
click at [206, 144] on icon "button" at bounding box center [205, 144] width 5 height 5
type input "15"
click at [207, 161] on button "Create poll" at bounding box center [243, 160] width 83 height 10
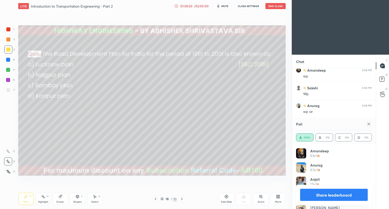
click at [369, 122] on icon at bounding box center [368, 124] width 4 height 4
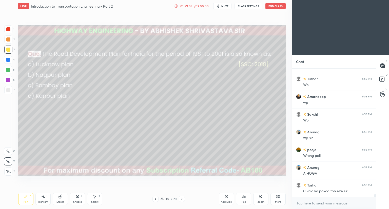
click at [181, 199] on icon at bounding box center [182, 199] width 4 height 4
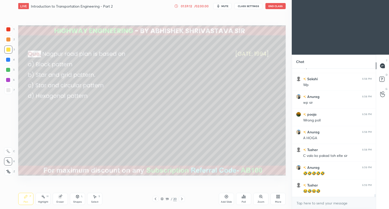
click at [243, 199] on div "Poll" at bounding box center [243, 199] width 15 height 12
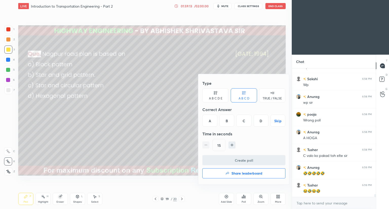
click at [222, 121] on div "B" at bounding box center [226, 121] width 15 height 12
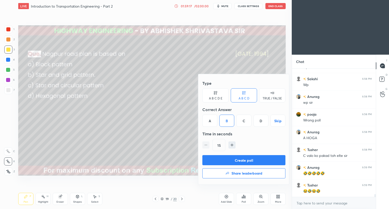
click at [228, 160] on button "Create poll" at bounding box center [243, 160] width 83 height 10
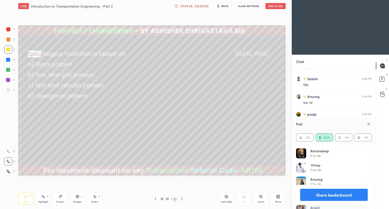
click at [367, 123] on icon at bounding box center [368, 124] width 4 height 4
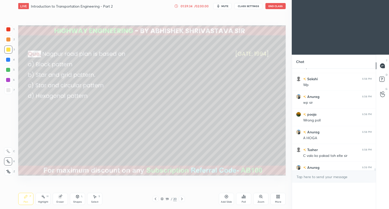
scroll to position [109, 82]
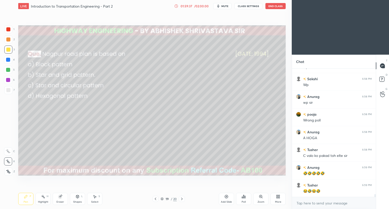
click at [222, 7] on span "mute" at bounding box center [224, 6] width 7 height 4
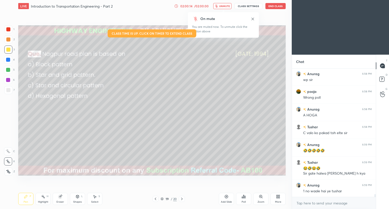
scroll to position [5915, 0]
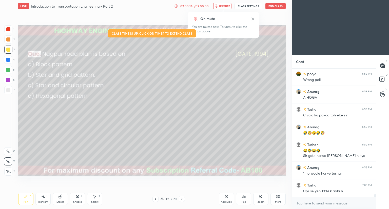
click at [182, 199] on icon at bounding box center [182, 199] width 4 height 4
click at [244, 198] on icon at bounding box center [243, 197] width 4 height 4
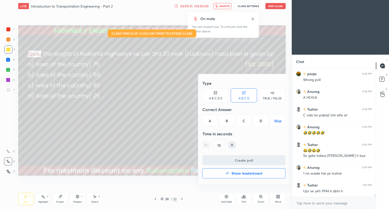
click at [225, 123] on div "B" at bounding box center [226, 121] width 15 height 12
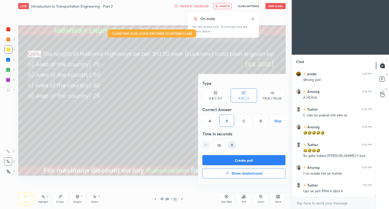
click at [219, 160] on button "Create poll" at bounding box center [243, 160] width 83 height 10
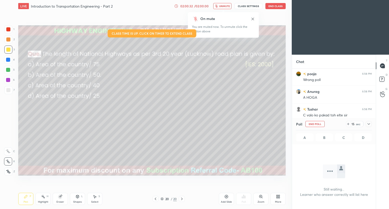
scroll to position [59, 82]
click at [229, 7] on span "unmute" at bounding box center [224, 6] width 11 height 4
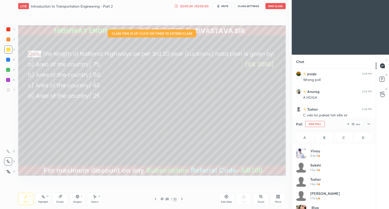
scroll to position [2, 2]
click at [367, 123] on icon at bounding box center [368, 124] width 4 height 4
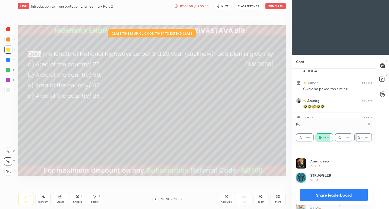
scroll to position [95, 0]
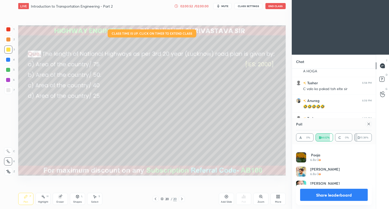
click at [368, 125] on icon at bounding box center [368, 124] width 4 height 4
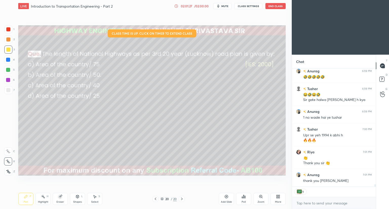
click at [327, 180] on div "Tushar 6:58 PM C valo ko pakad toh elte sir Anurag 6:59 PM 🤣🤣🤣🤣🤣 Tushar 6:59 PM…" at bounding box center [334, 128] width 84 height 118
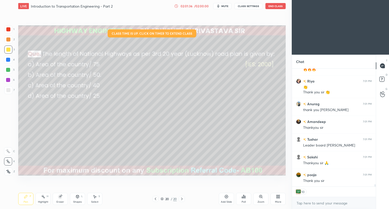
click at [246, 199] on div "Poll" at bounding box center [243, 199] width 15 height 12
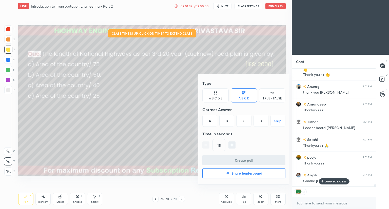
click at [247, 172] on h4 "Share leaderboard" at bounding box center [246, 174] width 31 height 4
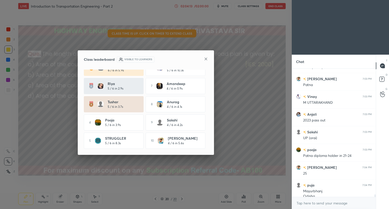
scroll to position [6656, 0]
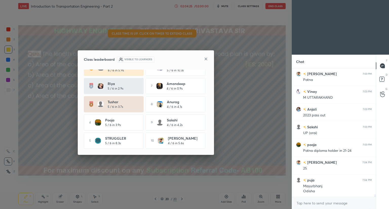
click at [207, 60] on icon at bounding box center [206, 59] width 4 height 4
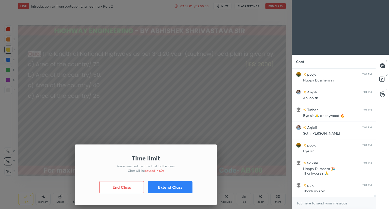
scroll to position [6820, 0]
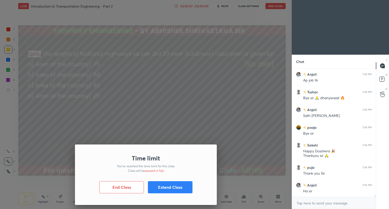
click at [170, 186] on button "Extend Class" at bounding box center [170, 187] width 45 height 12
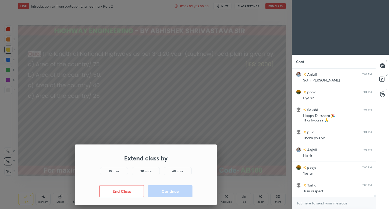
scroll to position [6873, 0]
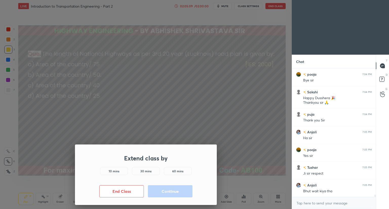
click at [204, 134] on div "Extend class by 10 mins 30 mins 60 mins End Class Continue" at bounding box center [145, 104] width 291 height 209
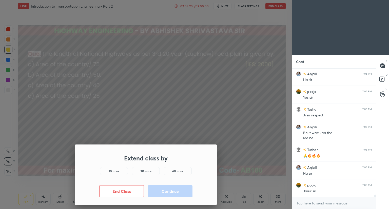
scroll to position [6949, 0]
click at [124, 190] on button "End Class" at bounding box center [121, 191] width 45 height 12
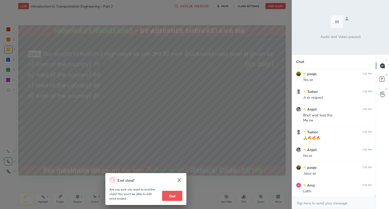
click at [170, 197] on button "End" at bounding box center [172, 196] width 20 height 10
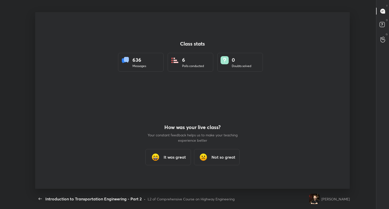
scroll to position [0, 0]
click at [167, 157] on h3 "It was great" at bounding box center [174, 157] width 22 height 6
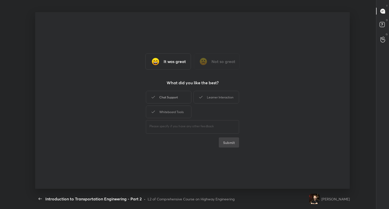
click at [172, 100] on div "Chat Support" at bounding box center [169, 97] width 46 height 13
click at [206, 97] on div "Learner Interaction" at bounding box center [216, 97] width 46 height 13
click at [178, 111] on div "Whiteboard Tools" at bounding box center [169, 112] width 46 height 13
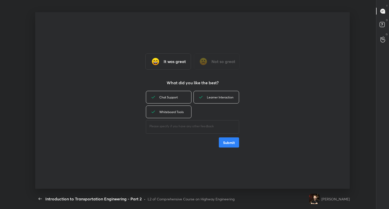
click at [225, 144] on button "Submit" at bounding box center [229, 142] width 20 height 10
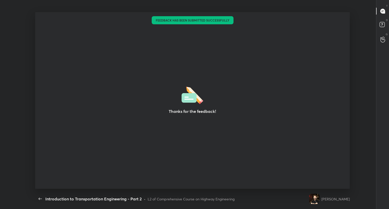
type textarea "x"
